Goal: Task Accomplishment & Management: Manage account settings

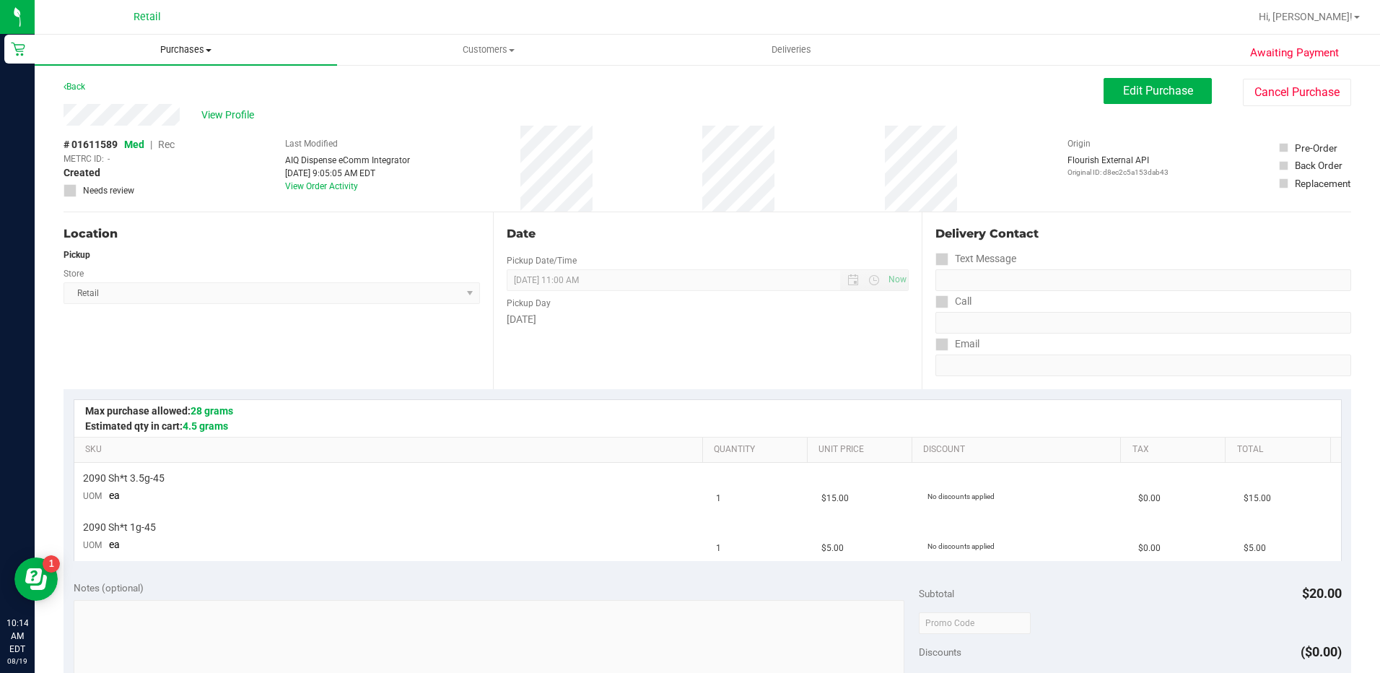
click at [191, 43] on uib-tab-heading "Purchases Summary of purchases Fulfillment All purchases" at bounding box center [186, 50] width 302 height 30
click at [201, 85] on li "Summary of purchases" at bounding box center [186, 87] width 302 height 17
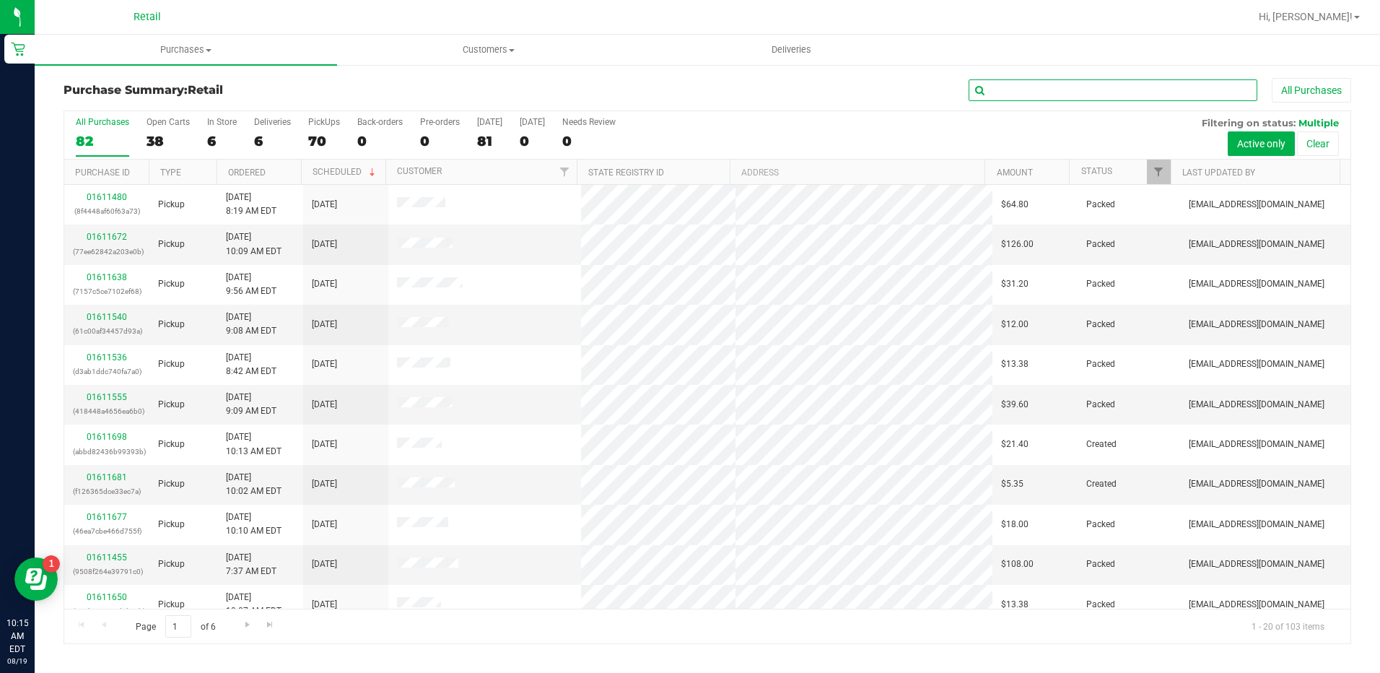
click at [1110, 88] on input "text" at bounding box center [1112, 90] width 289 height 22
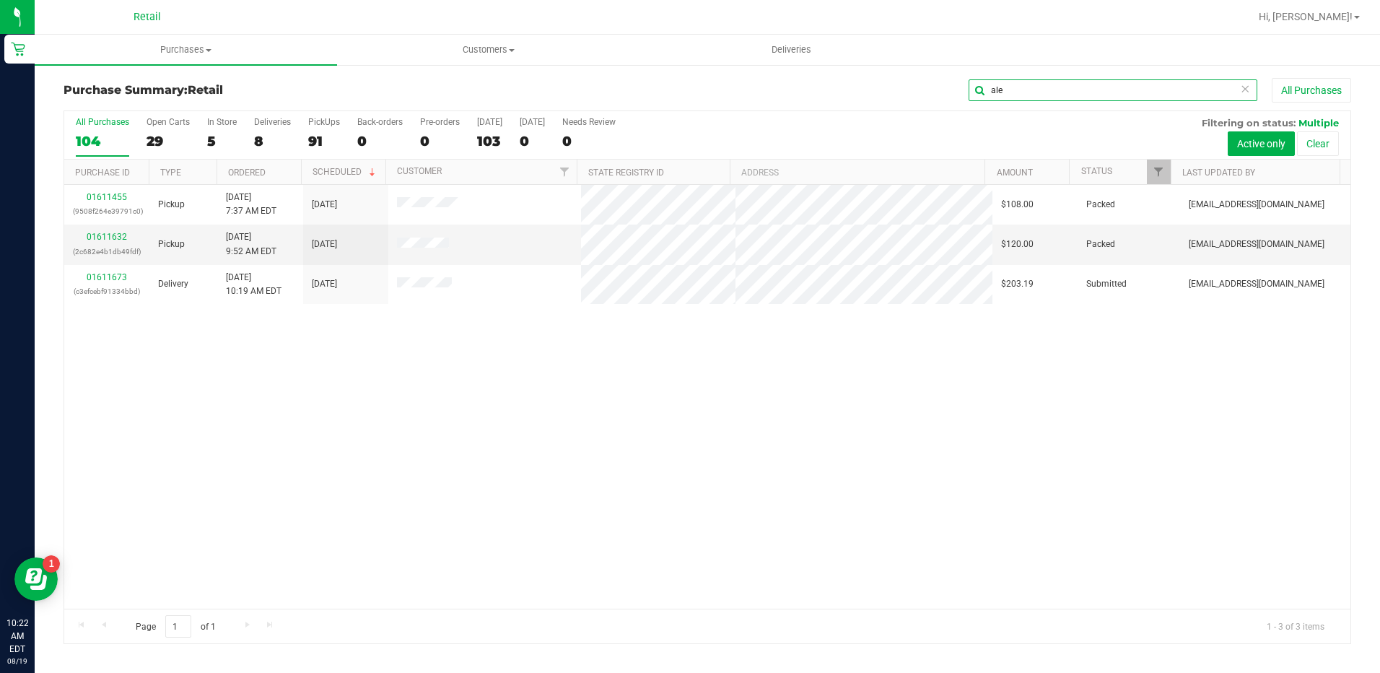
click at [1015, 94] on input "ale" at bounding box center [1112, 90] width 289 height 22
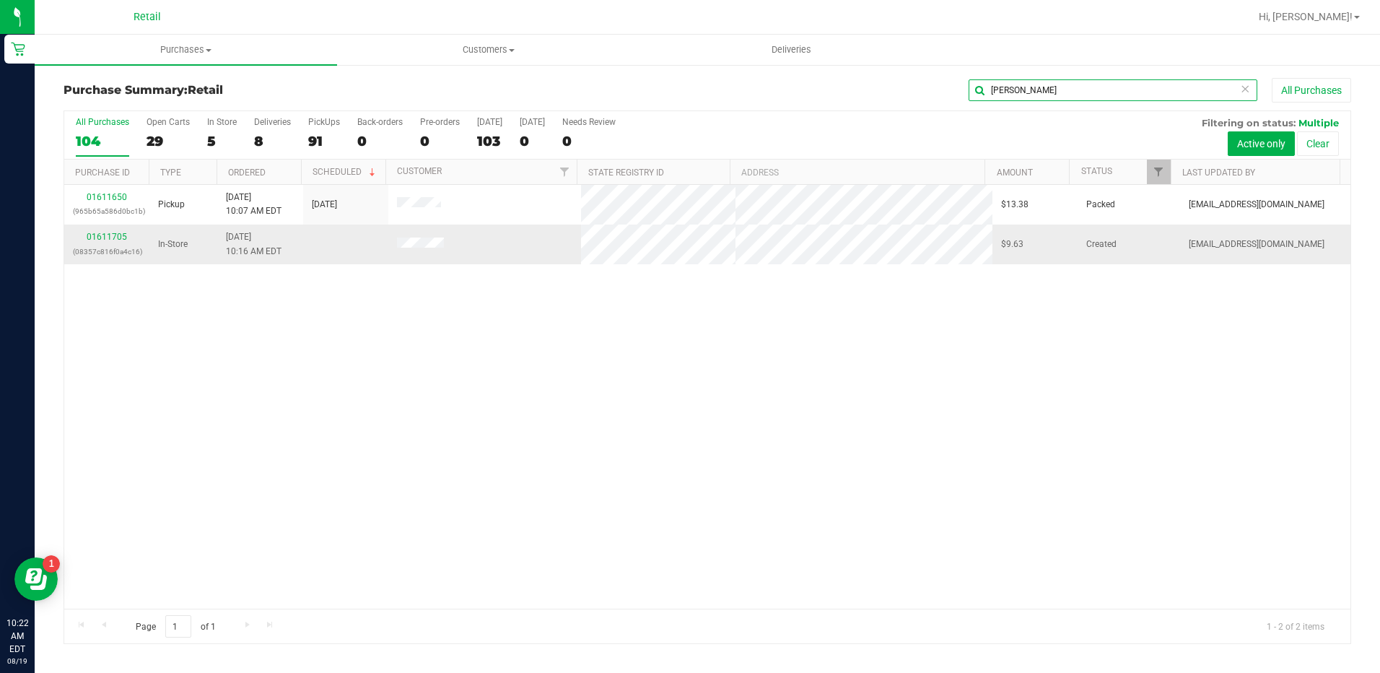
type input "[PERSON_NAME]"
click at [89, 230] on div "01611705 (08357c816f0a4c16)" at bounding box center [107, 243] width 68 height 27
click at [95, 232] on link "01611705" at bounding box center [107, 237] width 40 height 10
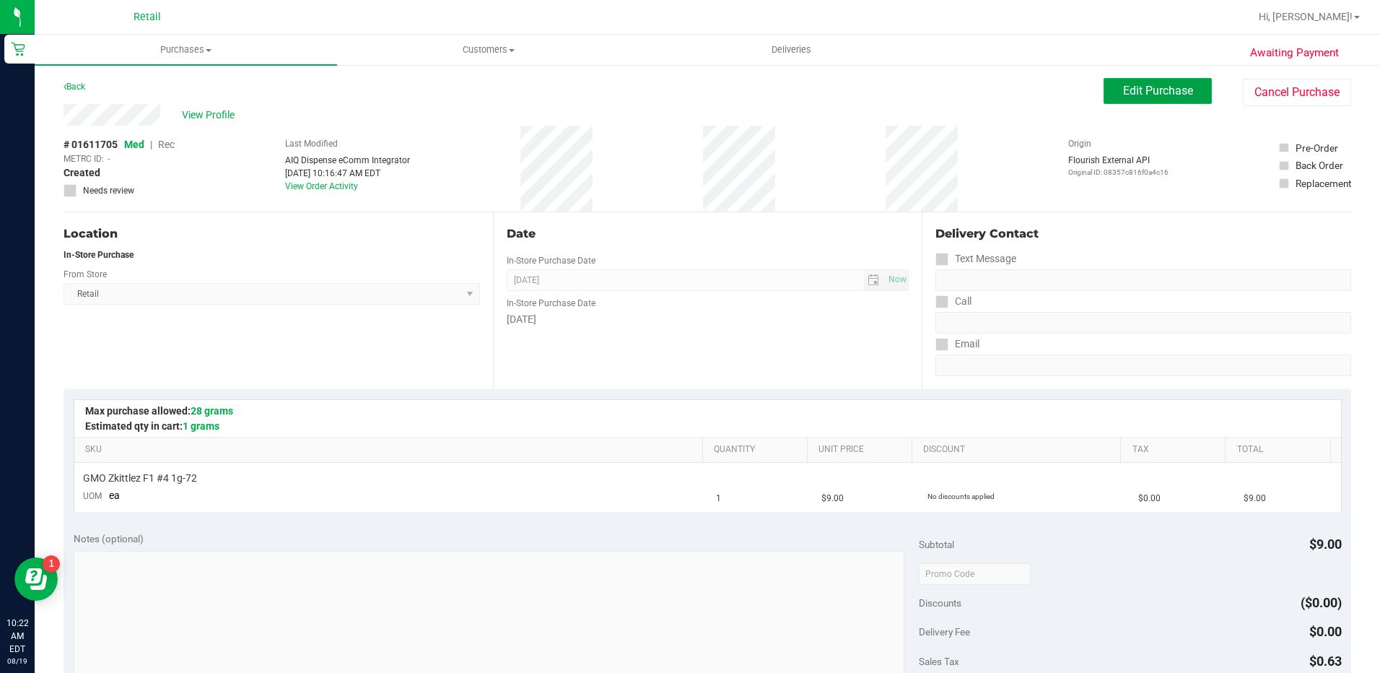
click at [1147, 89] on span "Edit Purchase" at bounding box center [1158, 91] width 70 height 14
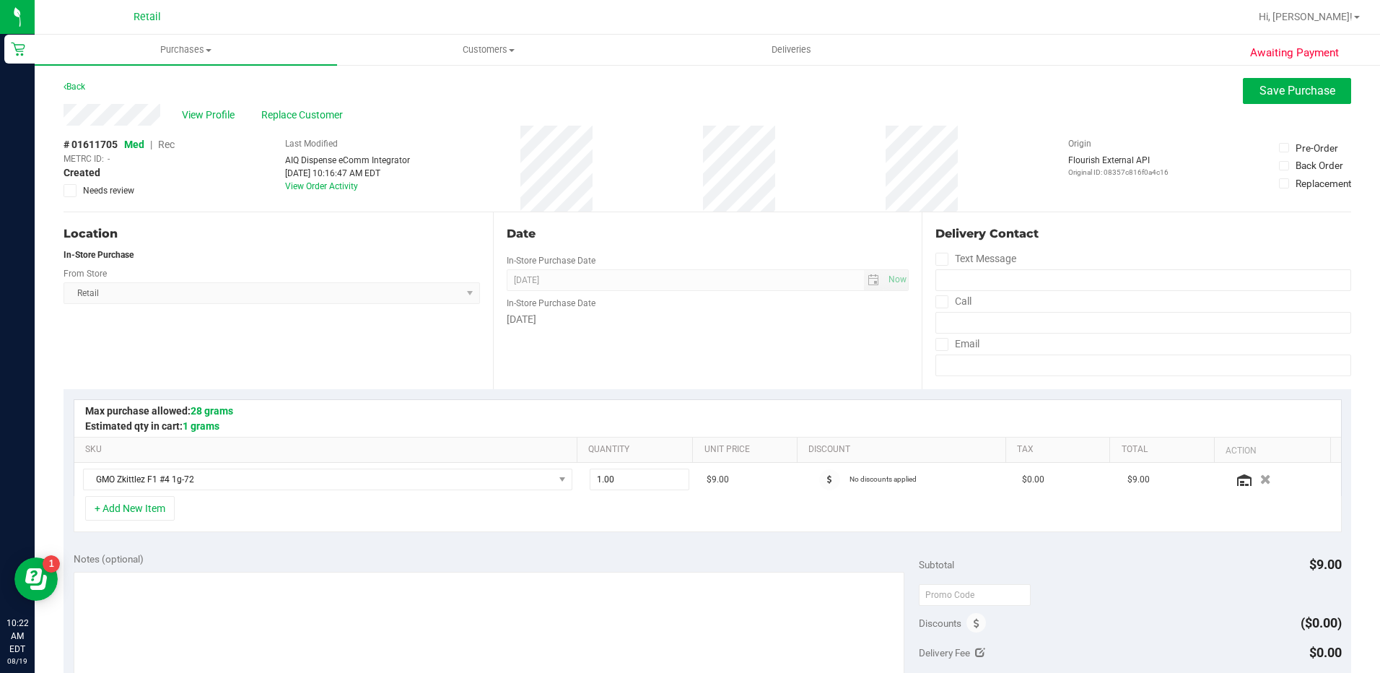
click at [166, 145] on span "Rec" at bounding box center [166, 145] width 17 height 12
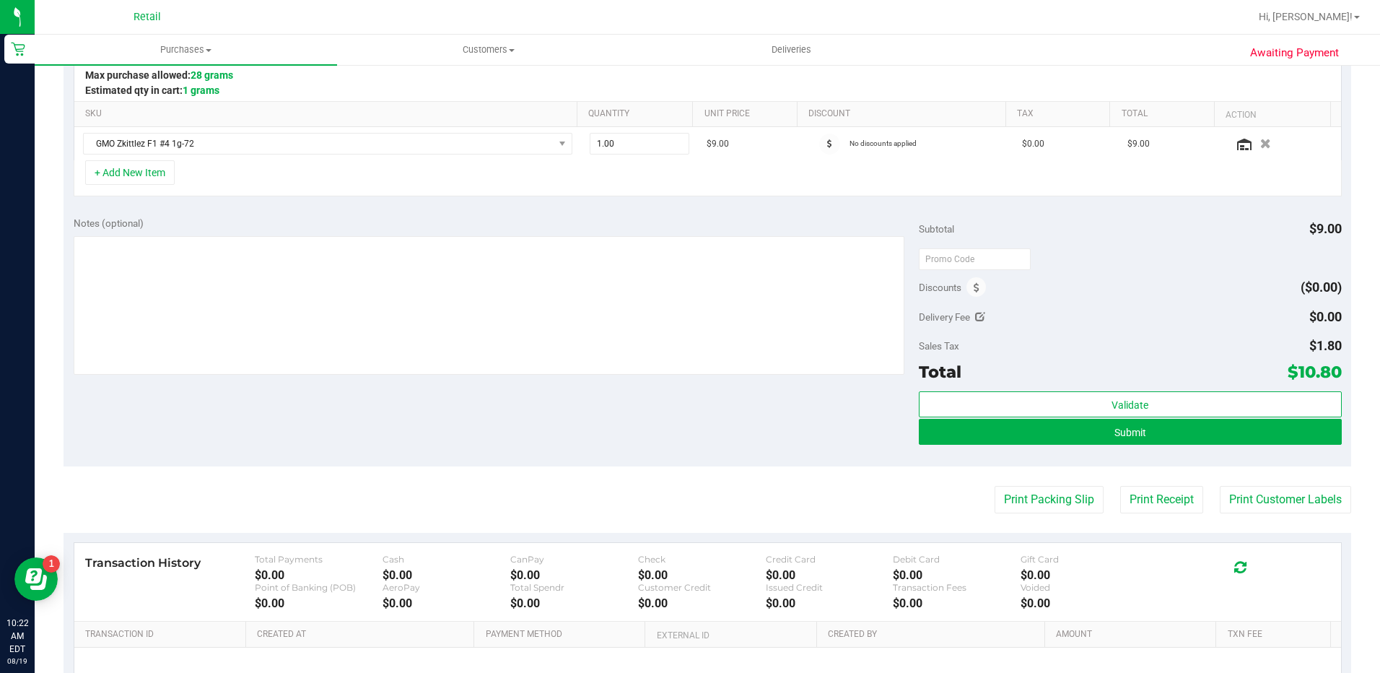
scroll to position [361, 0]
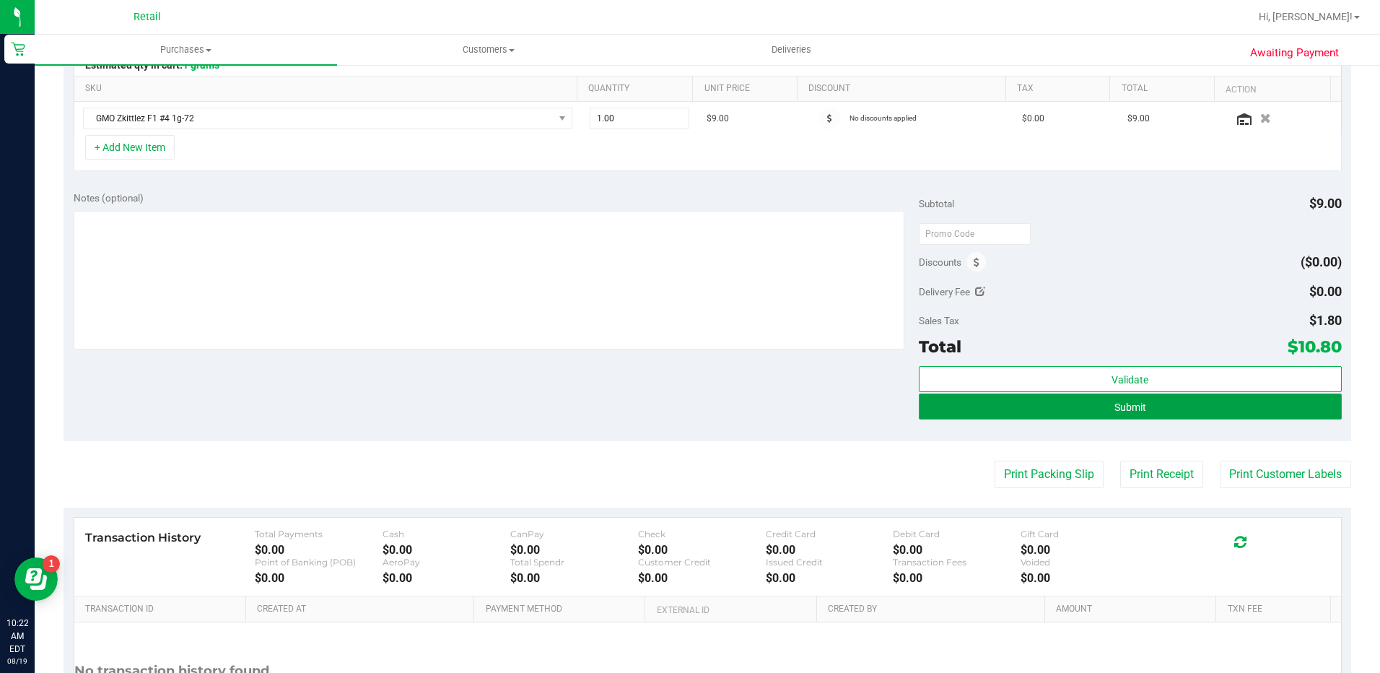
click at [1155, 401] on button "Submit" at bounding box center [1130, 406] width 423 height 26
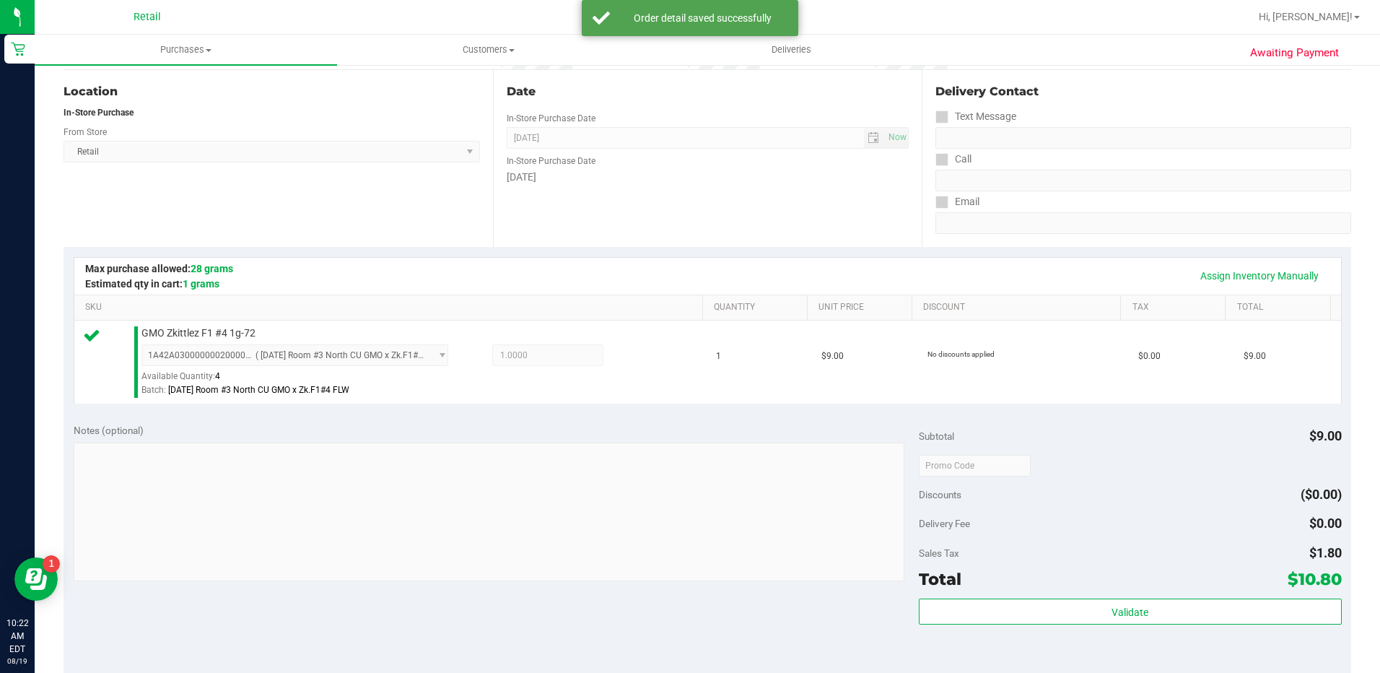
scroll to position [361, 0]
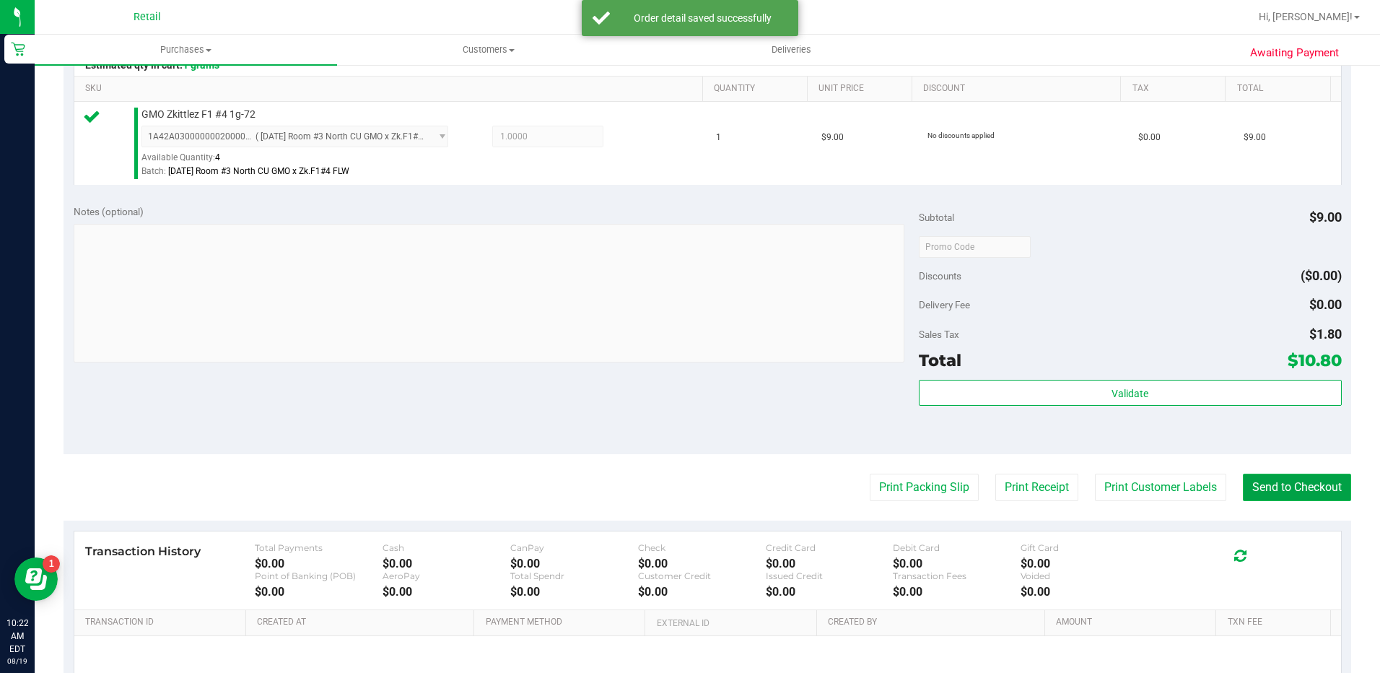
click at [1280, 491] on button "Send to Checkout" at bounding box center [1297, 486] width 108 height 27
